Goal: Task Accomplishment & Management: Use online tool/utility

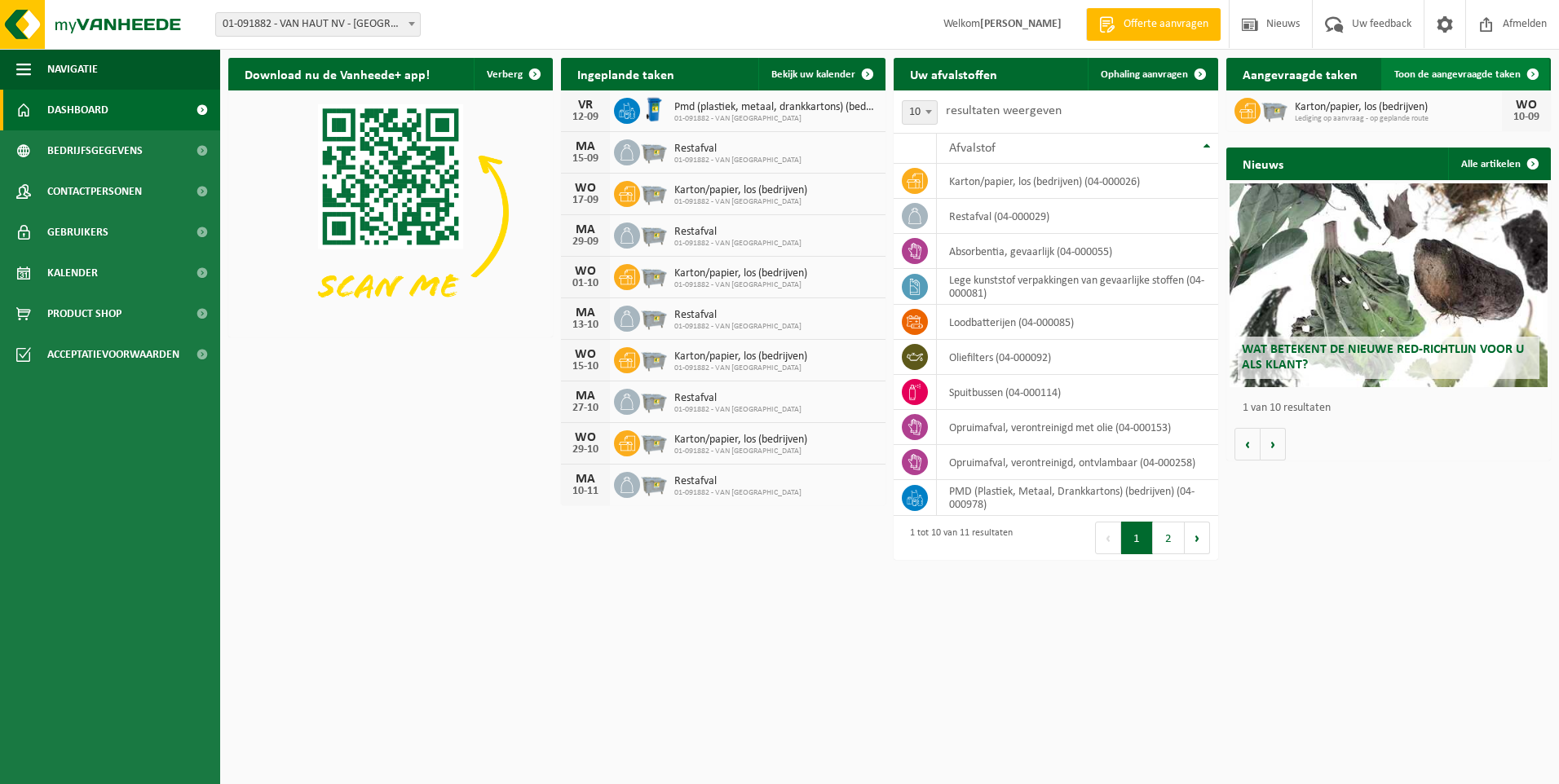
click at [1492, 75] on span "Toon de aangevraagde taken" at bounding box center [1458, 75] width 127 height 11
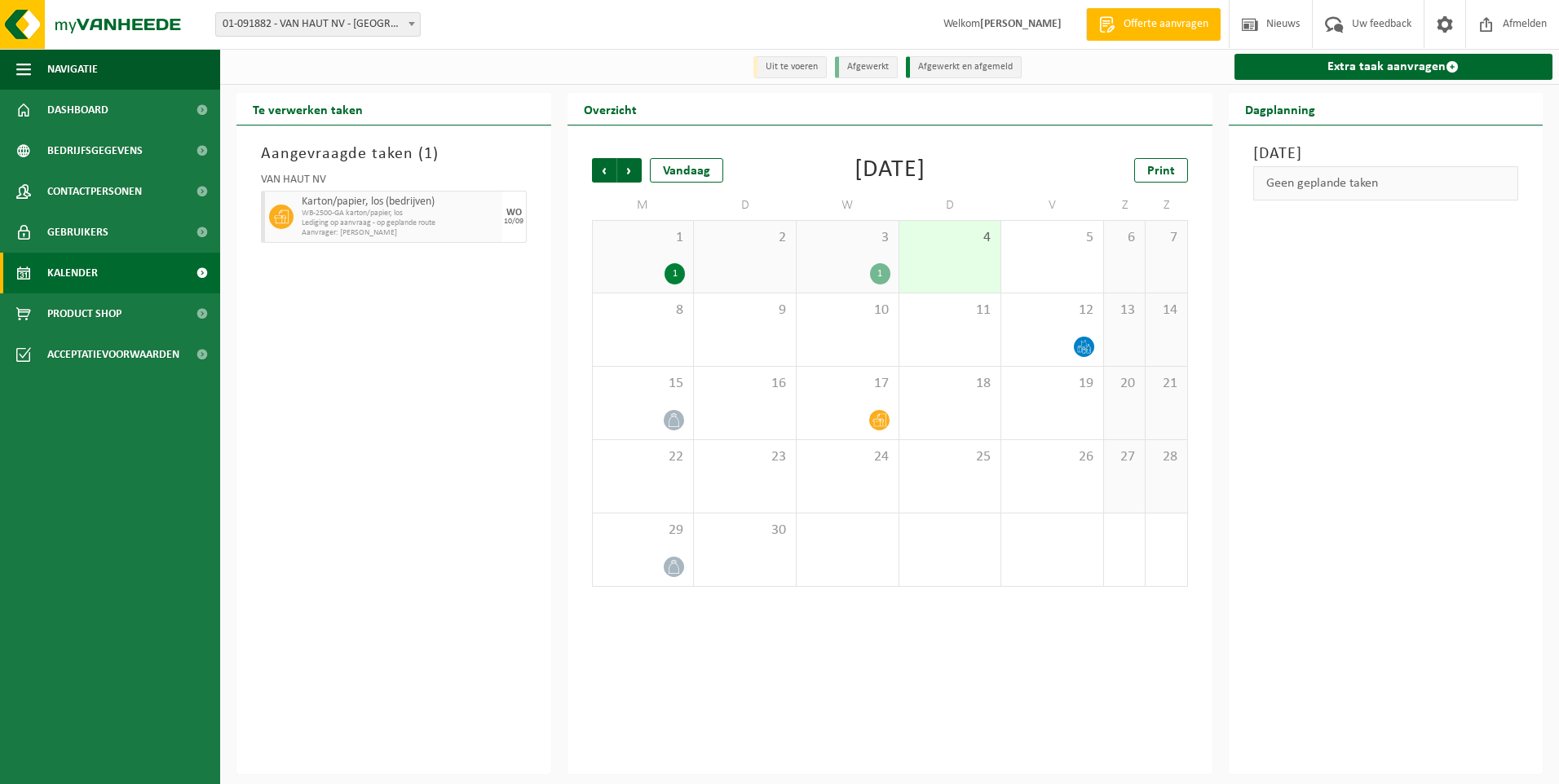
click at [931, 253] on div "4" at bounding box center [950, 256] width 102 height 72
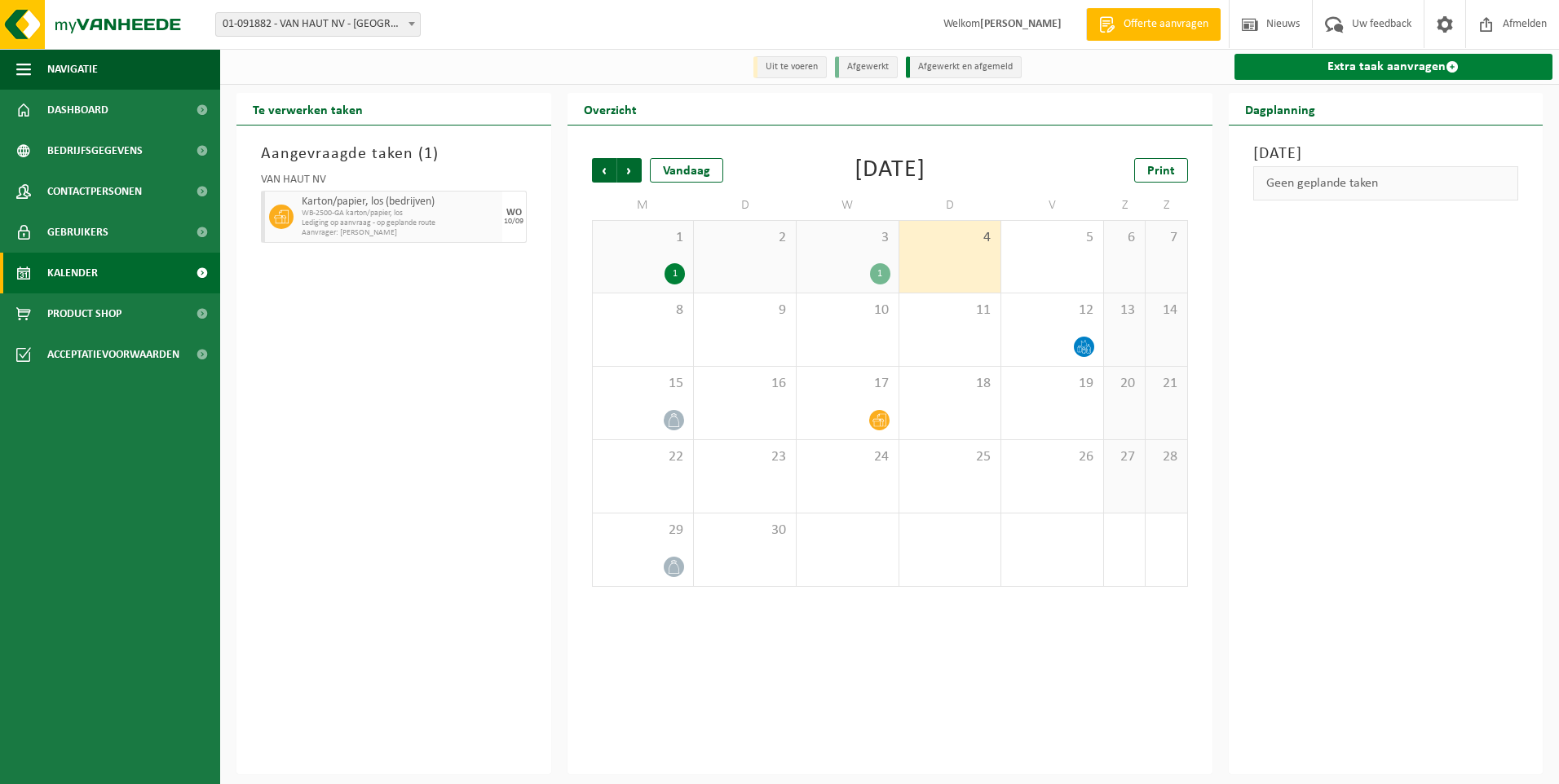
click at [1401, 70] on link "Extra taak aanvragen" at bounding box center [1393, 66] width 319 height 26
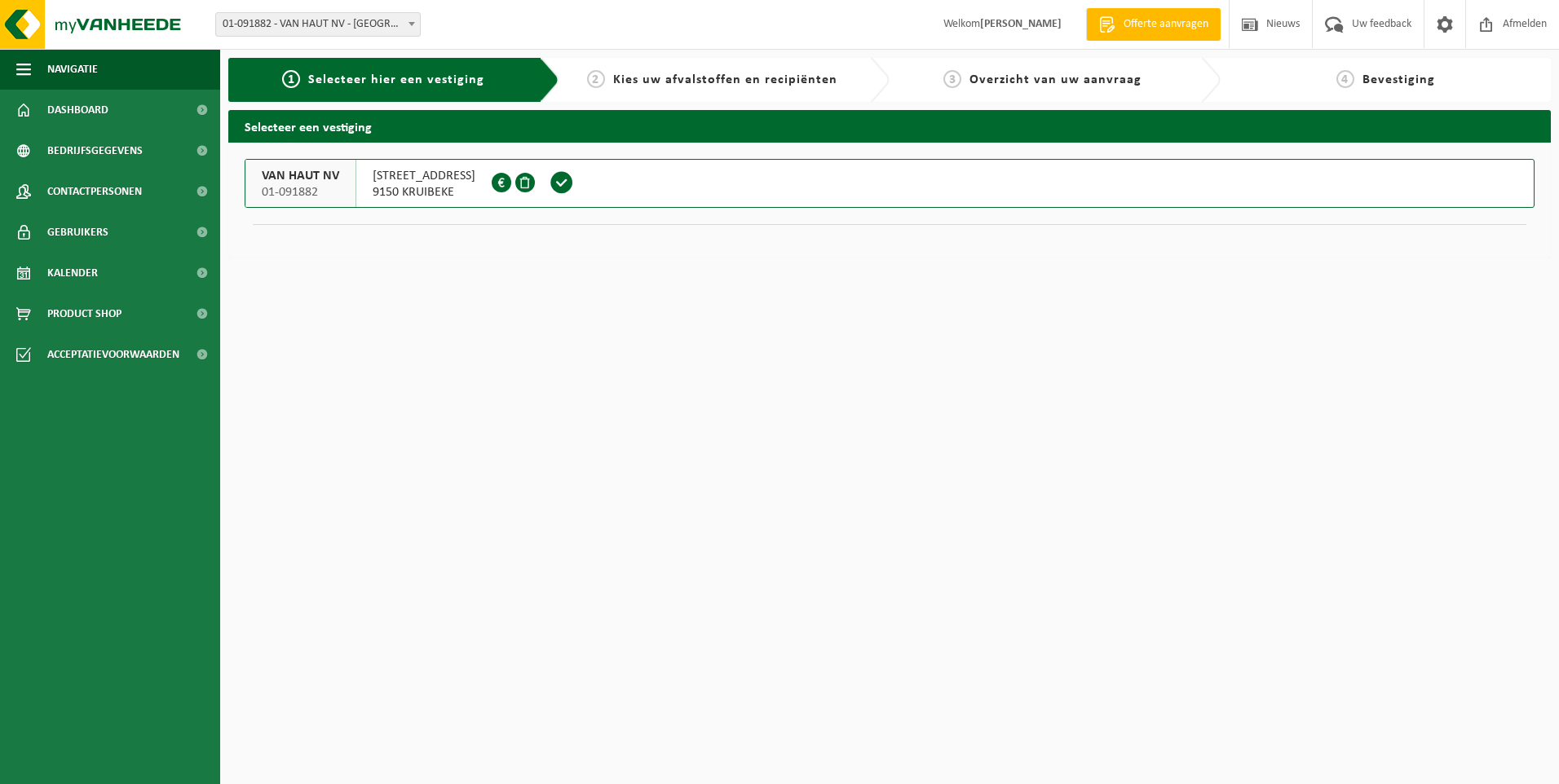
click at [381, 169] on span "HOGENAKKERHOEKSTRAAT 4" at bounding box center [424, 177] width 102 height 16
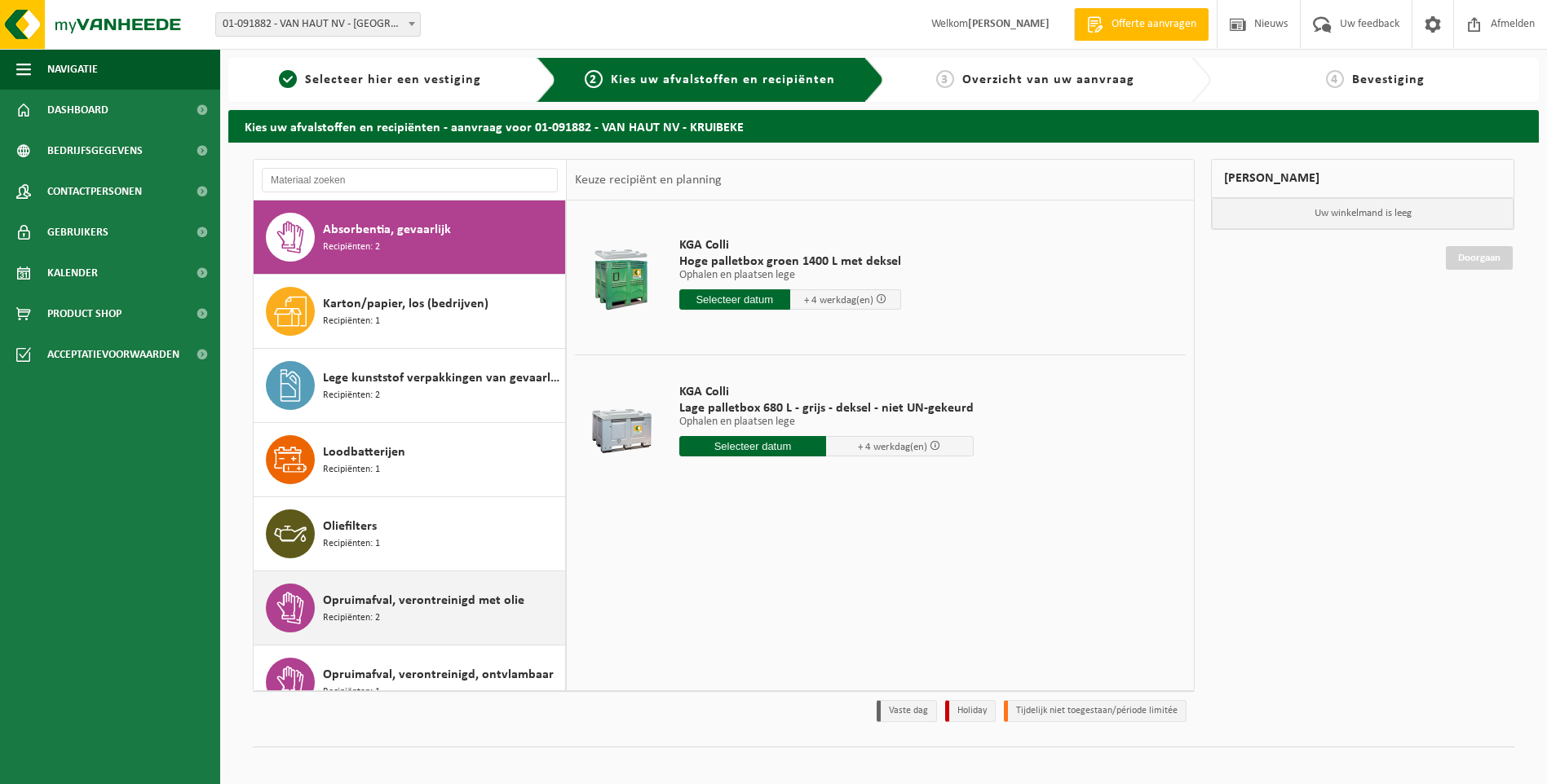
scroll to position [163, 0]
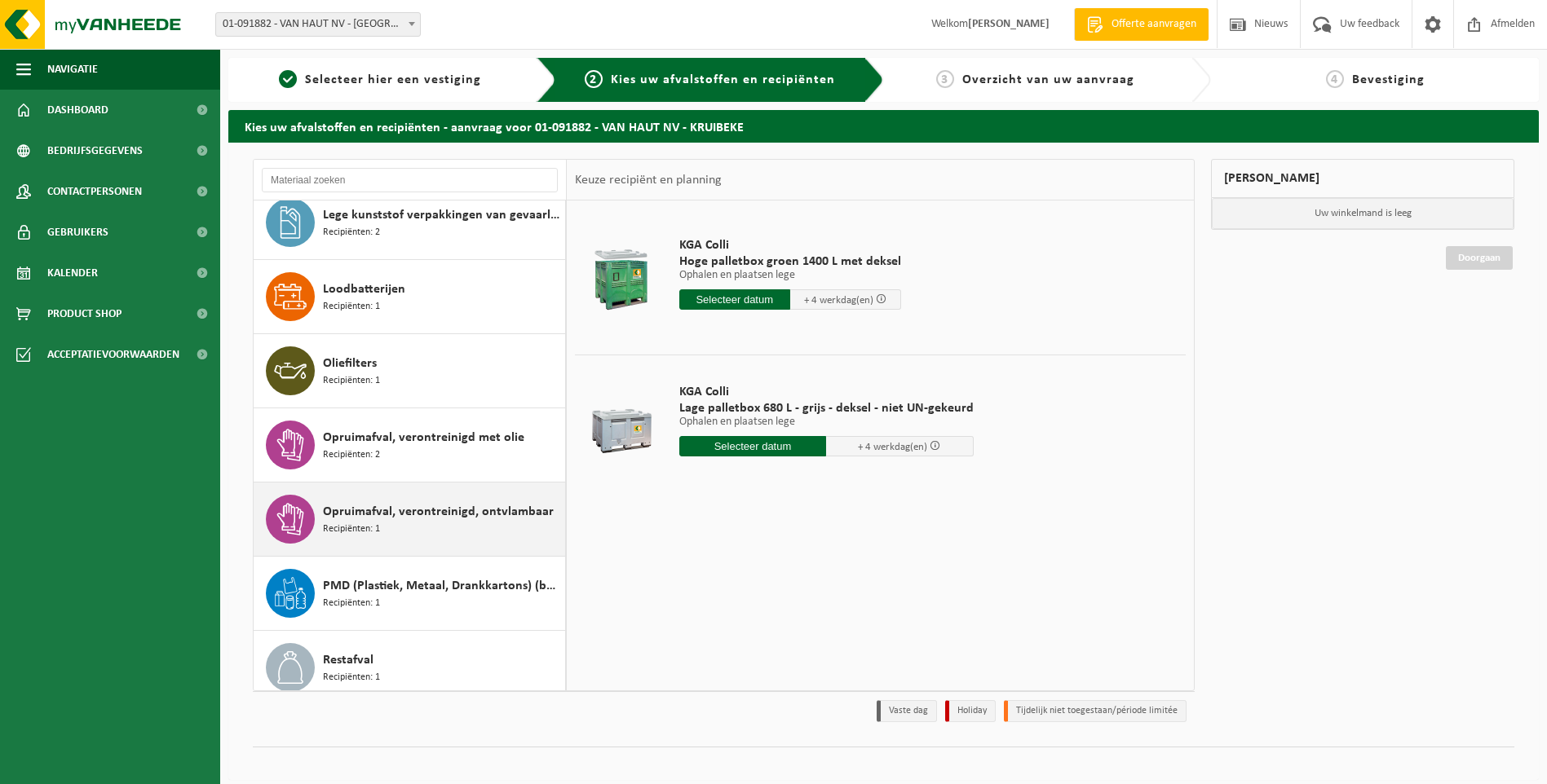
click at [398, 516] on span "Opruimafval, verontreinigd, ontvlambaar" at bounding box center [438, 512] width 231 height 20
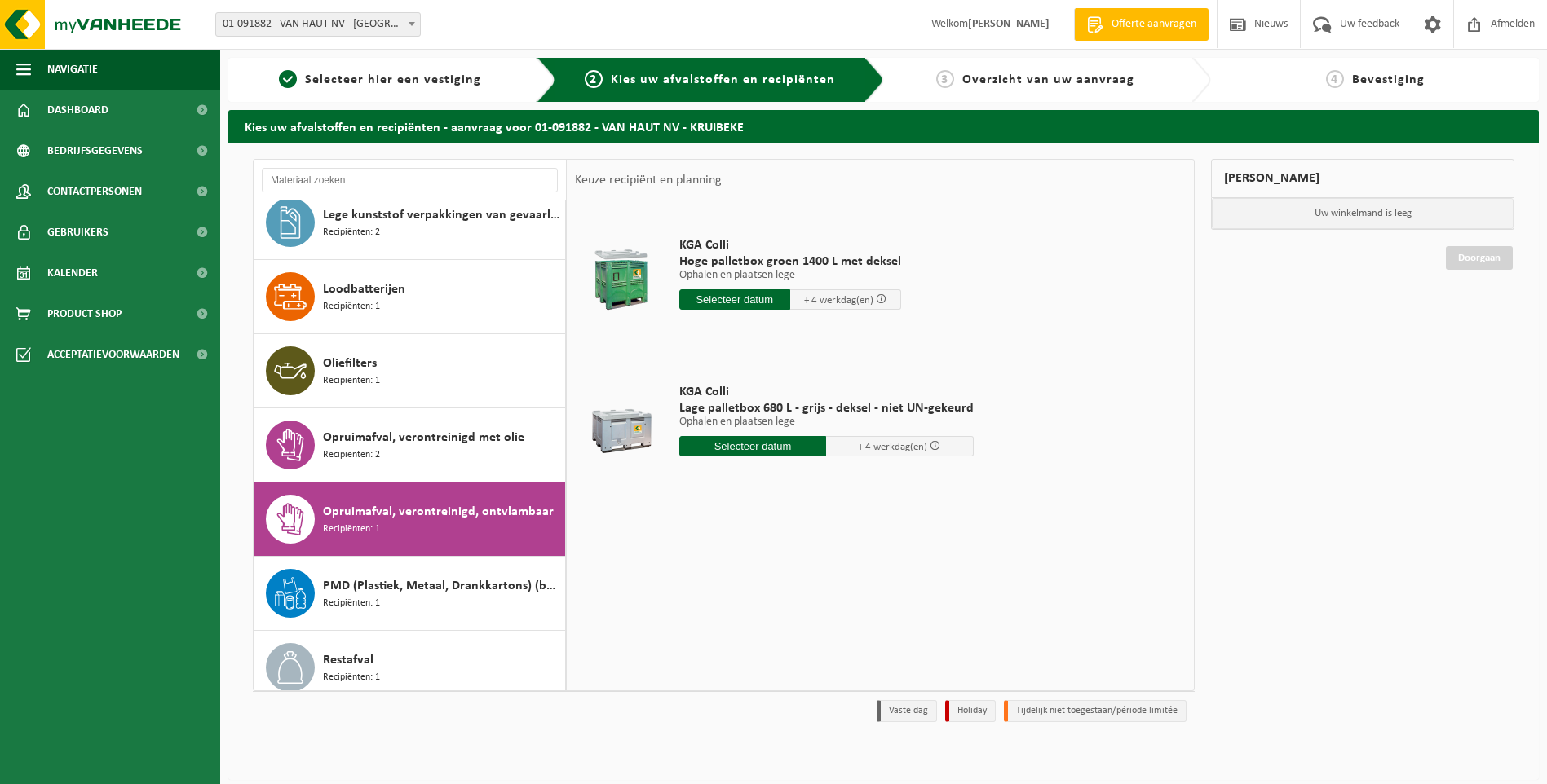
scroll to position [251, 0]
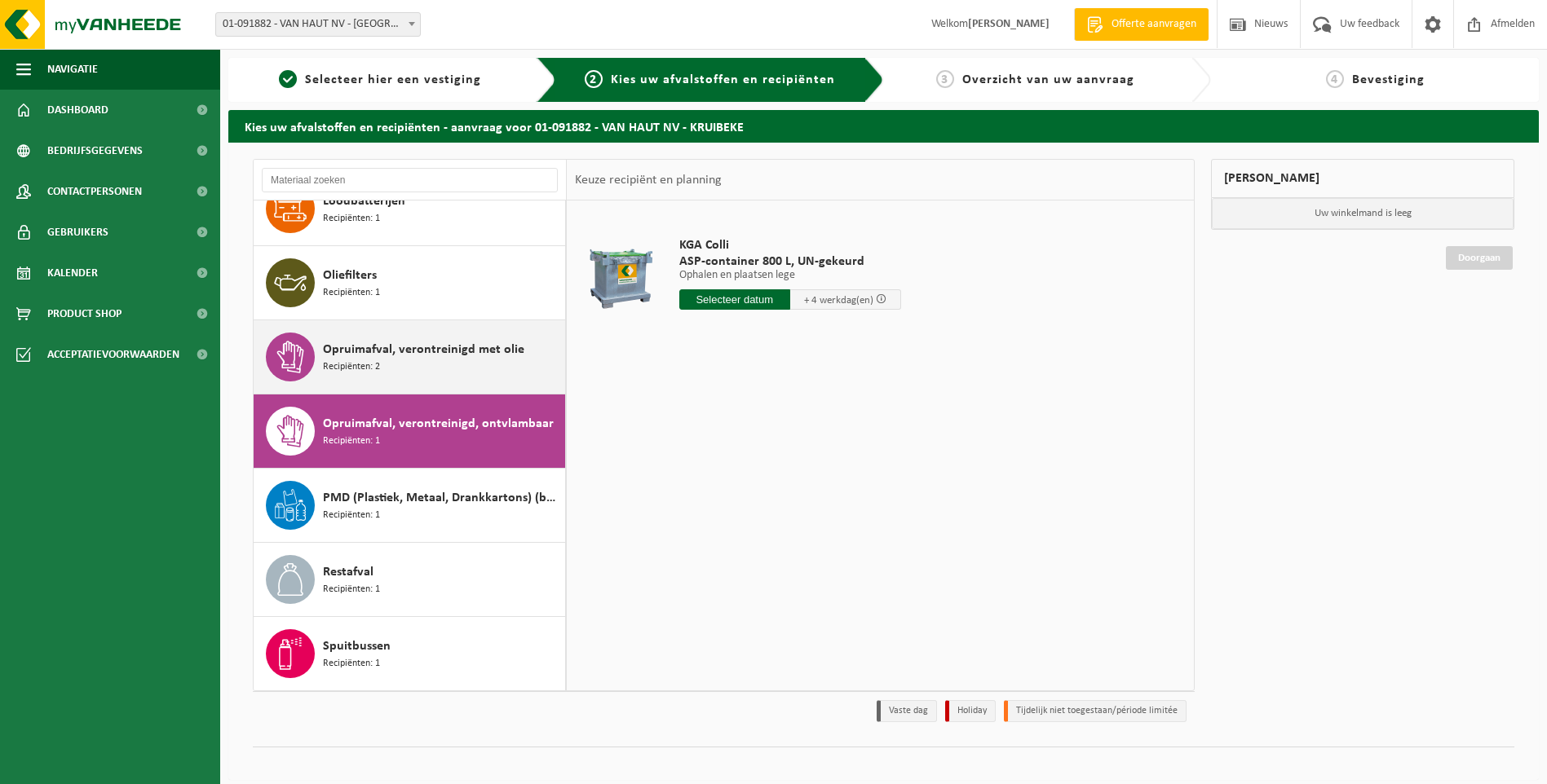
click at [469, 349] on span "Opruimafval, verontreinigd met olie" at bounding box center [424, 350] width 201 height 20
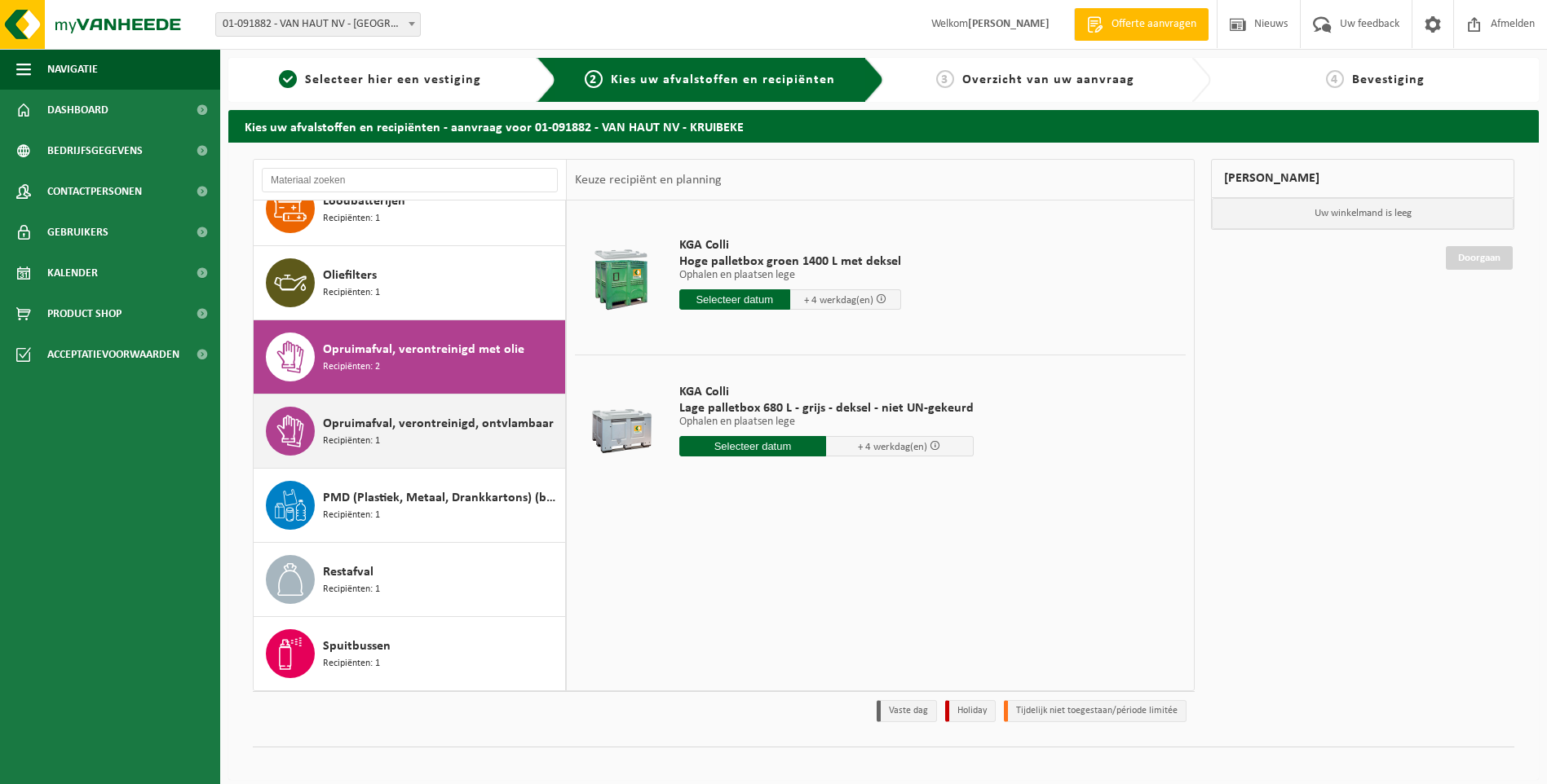
click at [471, 433] on span "Opruimafval, verontreinigd, ontvlambaar" at bounding box center [438, 424] width 231 height 20
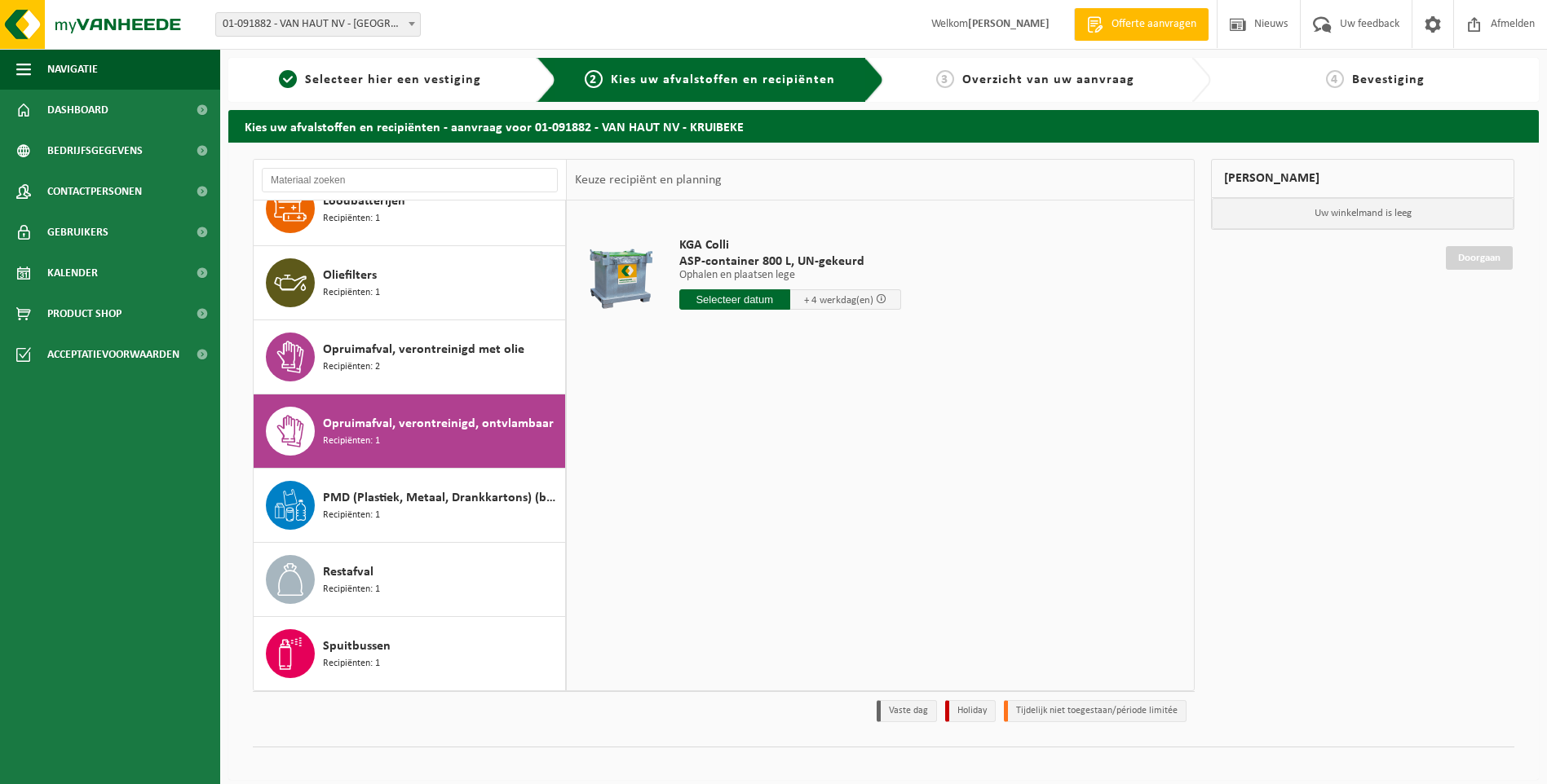
click at [725, 298] on input "text" at bounding box center [735, 300] width 110 height 21
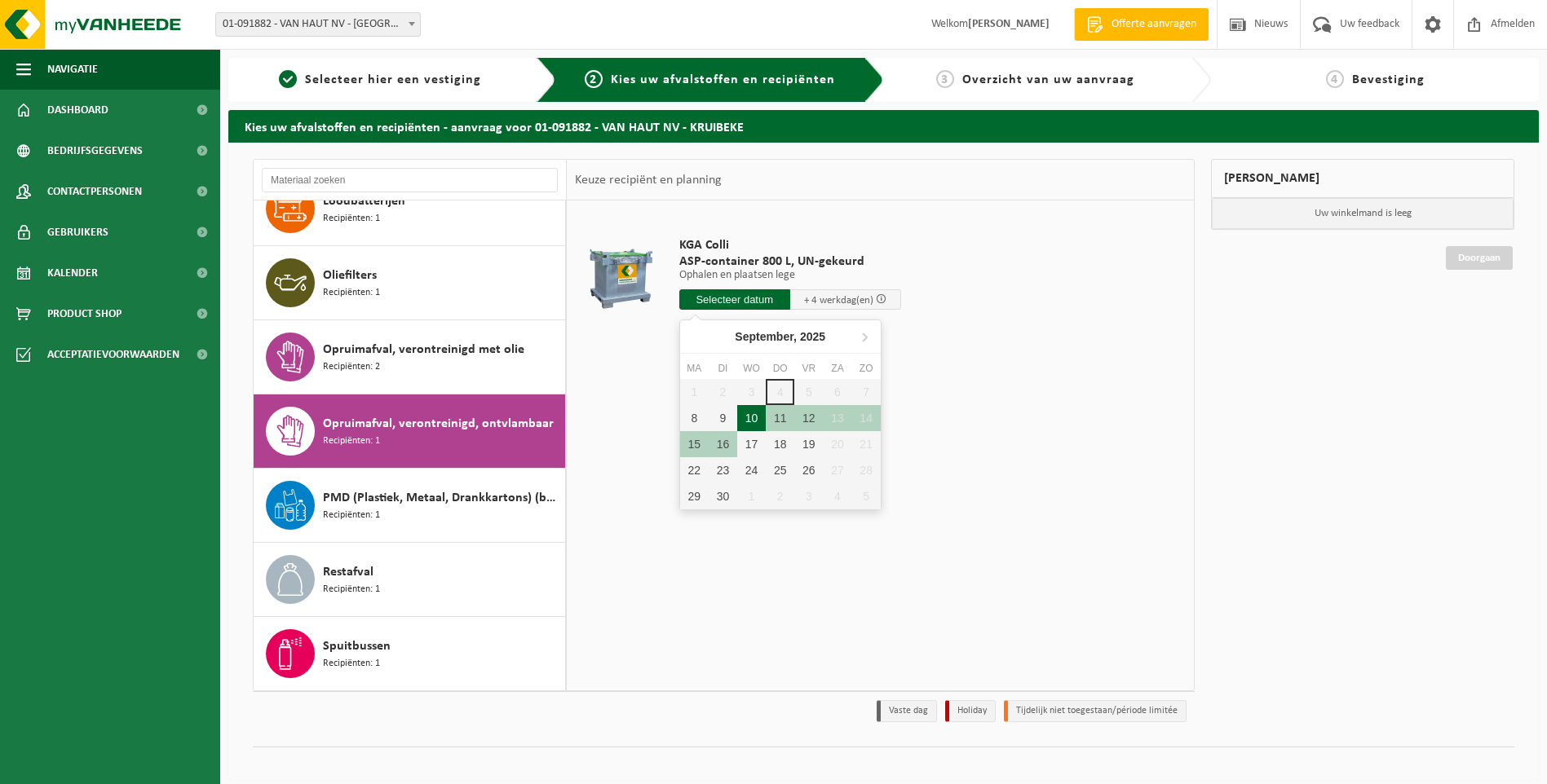
click at [751, 416] on div "10" at bounding box center [752, 418] width 29 height 26
type input "Van 2025-09-10"
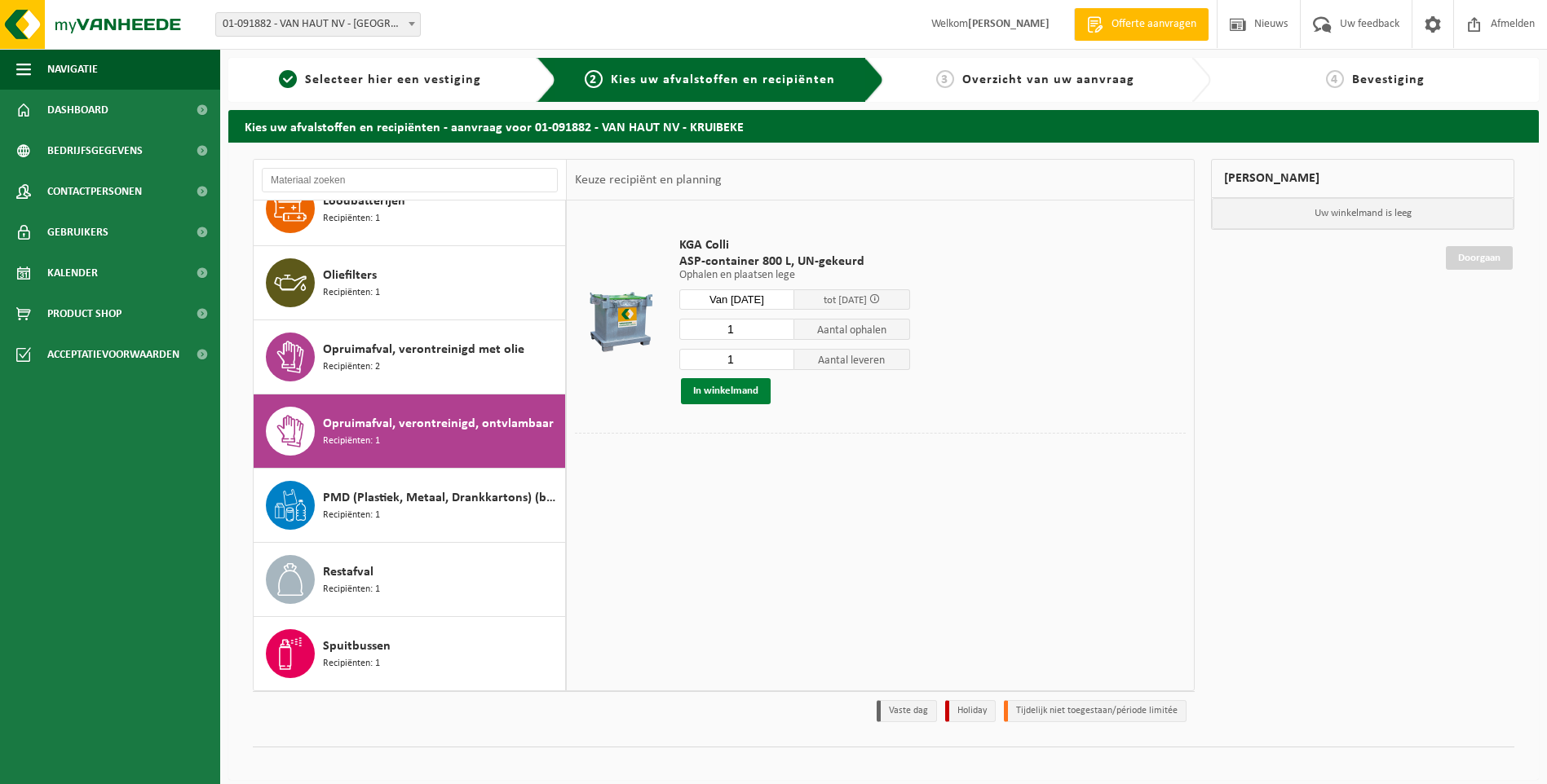
click at [732, 391] on button "In winkelmand" at bounding box center [725, 391] width 90 height 26
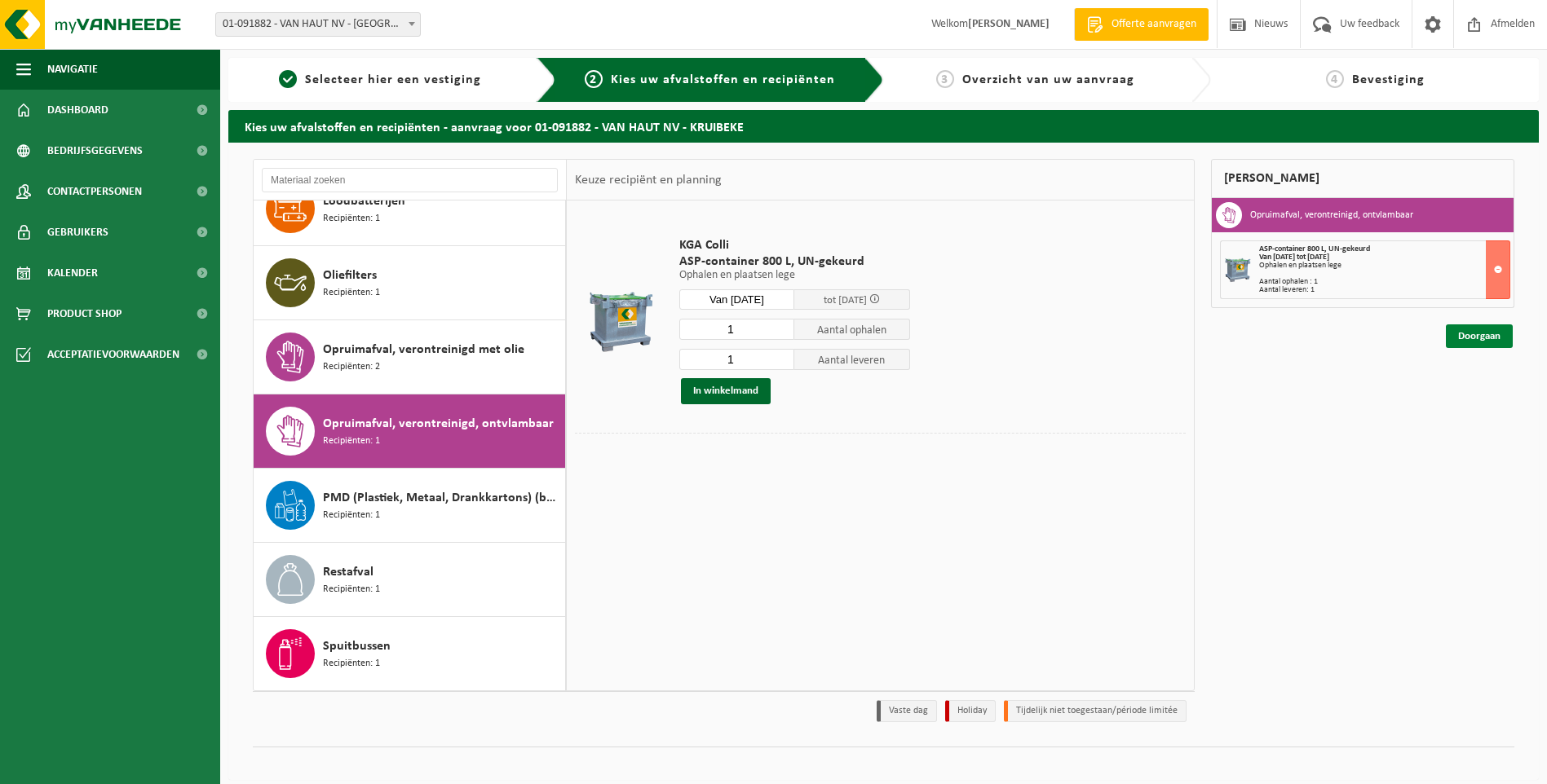
click at [1480, 326] on link "Doorgaan" at bounding box center [1480, 336] width 67 height 24
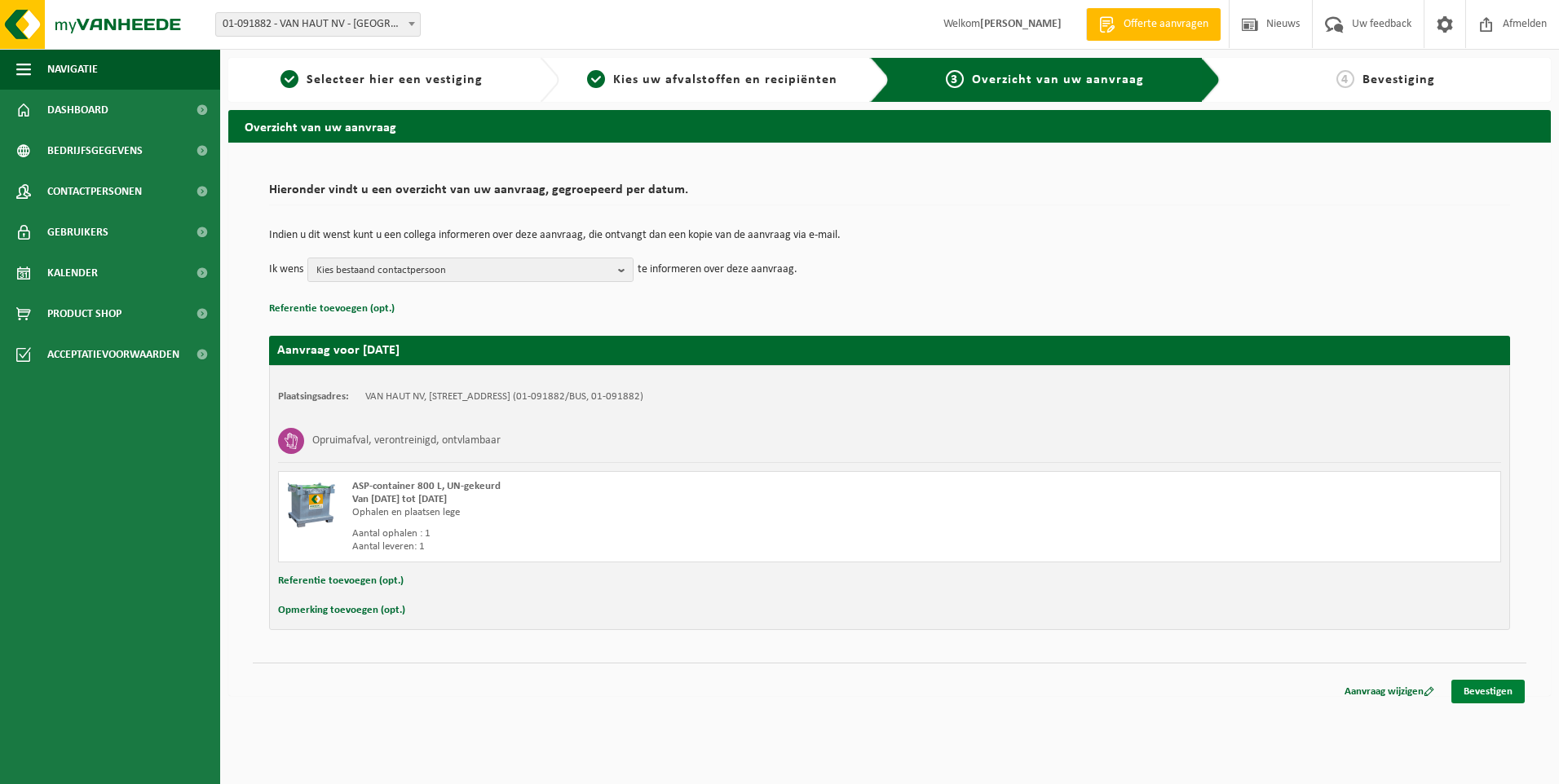
click at [1485, 684] on link "Bevestigen" at bounding box center [1487, 692] width 73 height 24
